Goal: Information Seeking & Learning: Learn about a topic

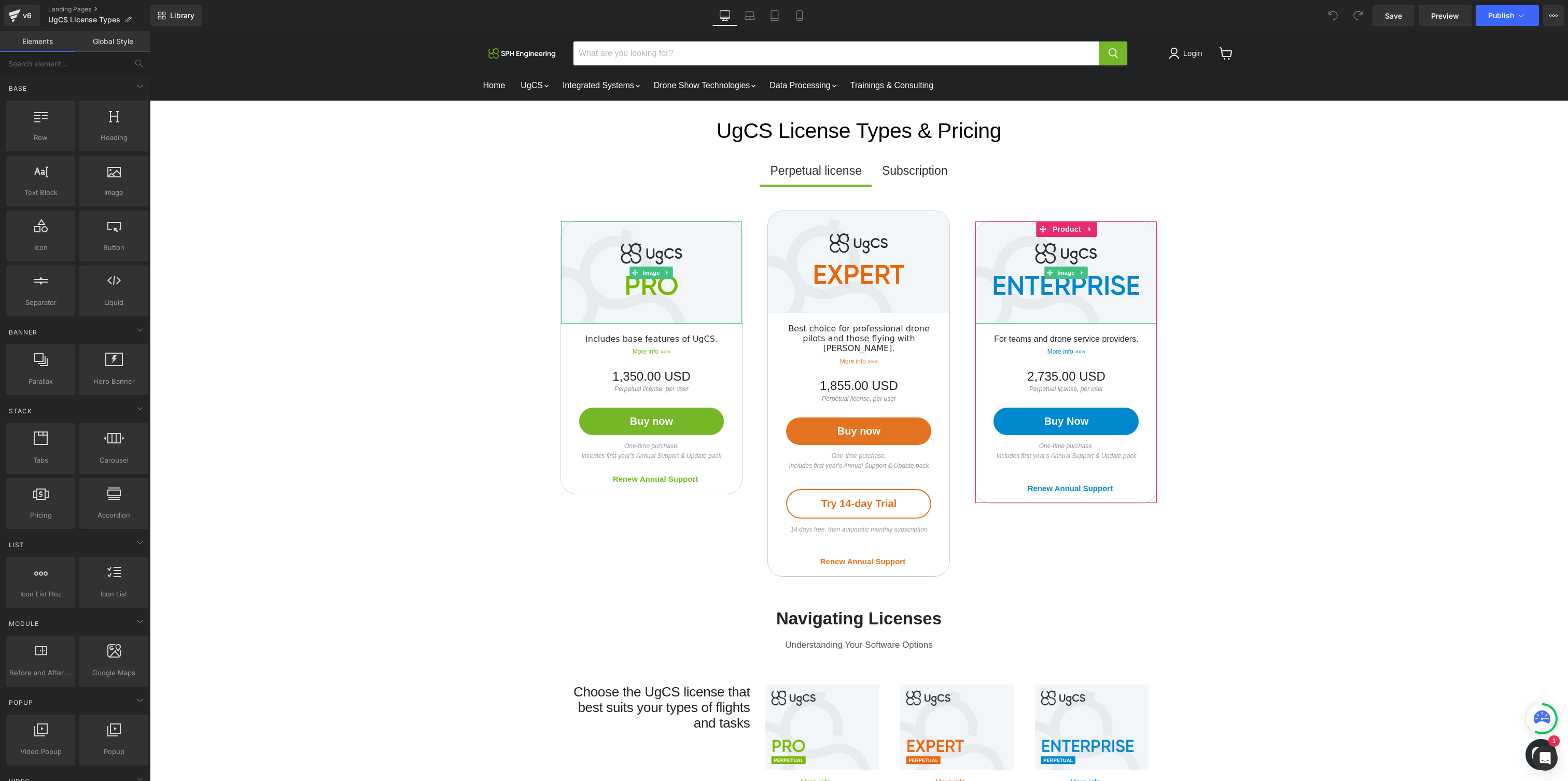
click at [783, 177] on div "Subscription" at bounding box center [915, 171] width 66 height 19
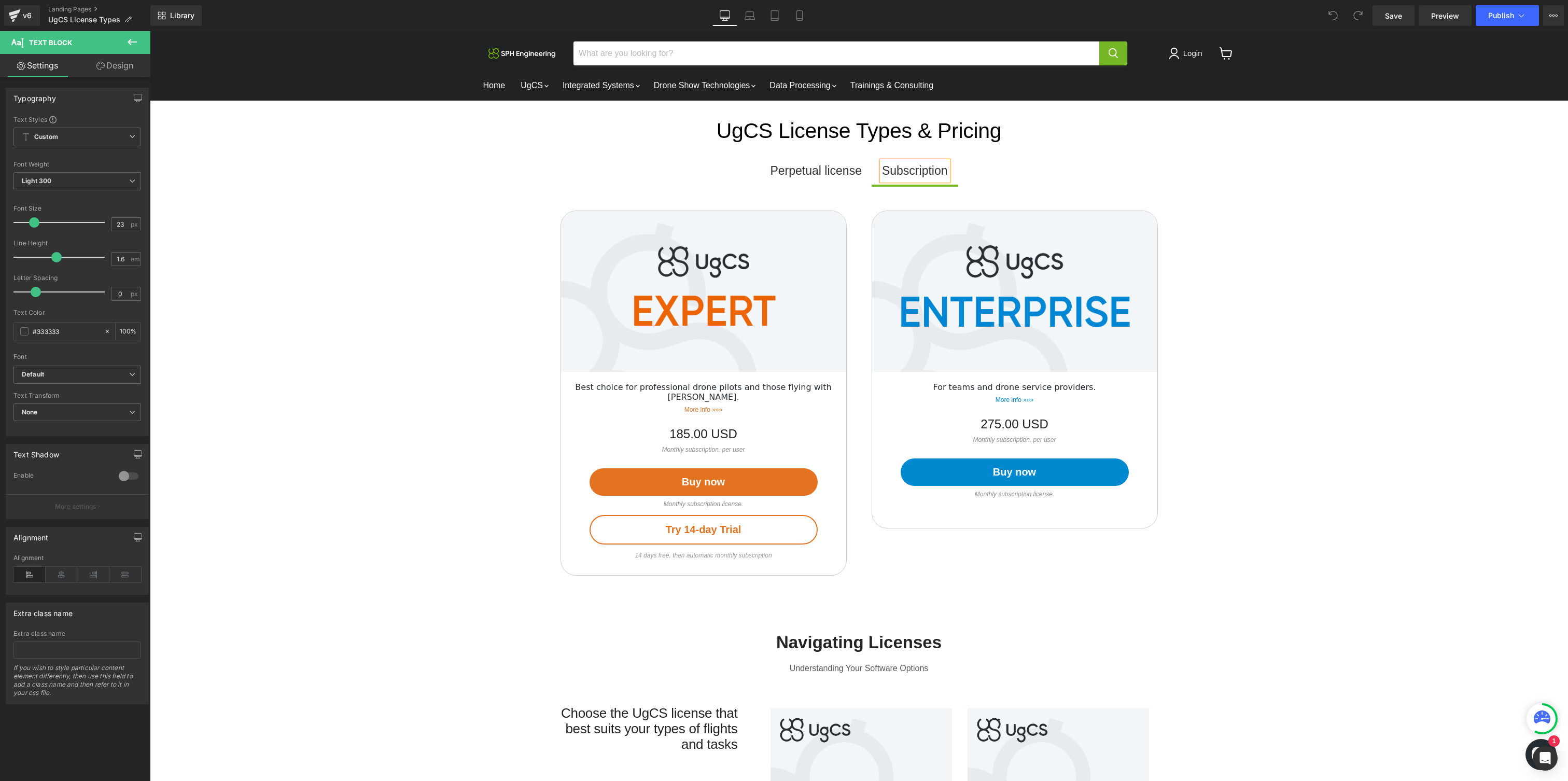
click at [783, 164] on div "Perpetual license" at bounding box center [815, 171] width 91 height 19
